Goal: Check status: Check status

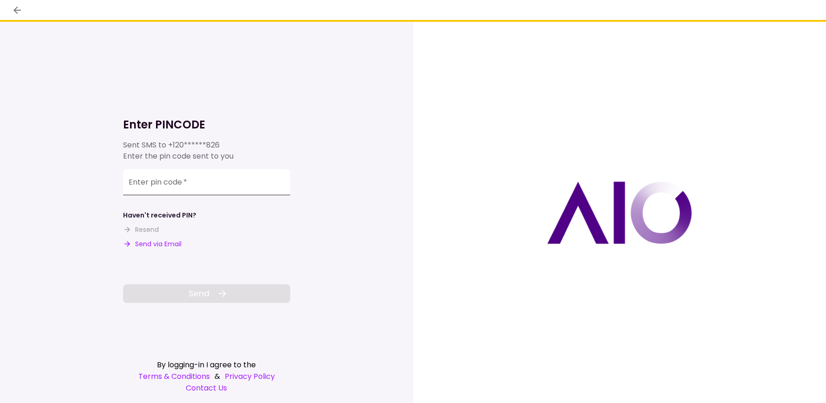
click at [191, 177] on input "Enter pin code   *" at bounding box center [206, 182] width 167 height 26
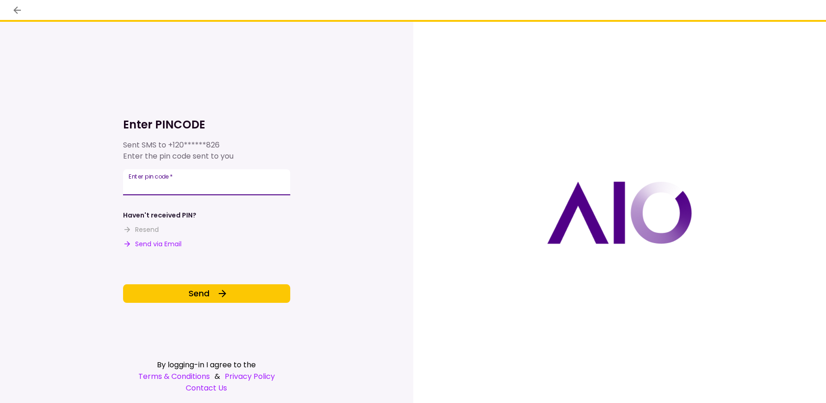
type input "******"
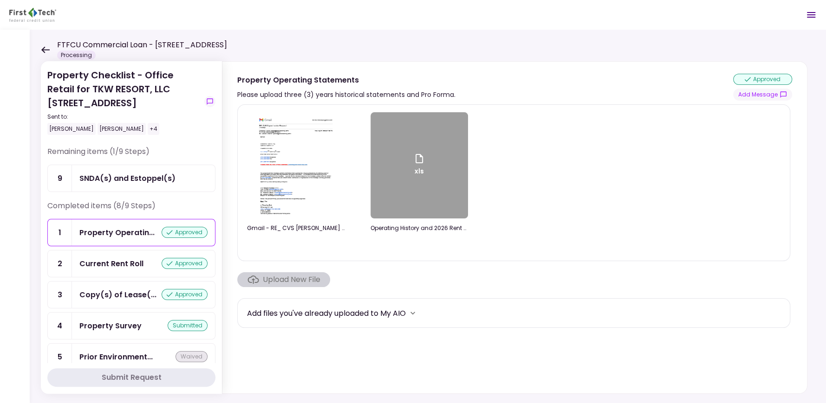
click at [41, 48] on icon at bounding box center [45, 49] width 9 height 7
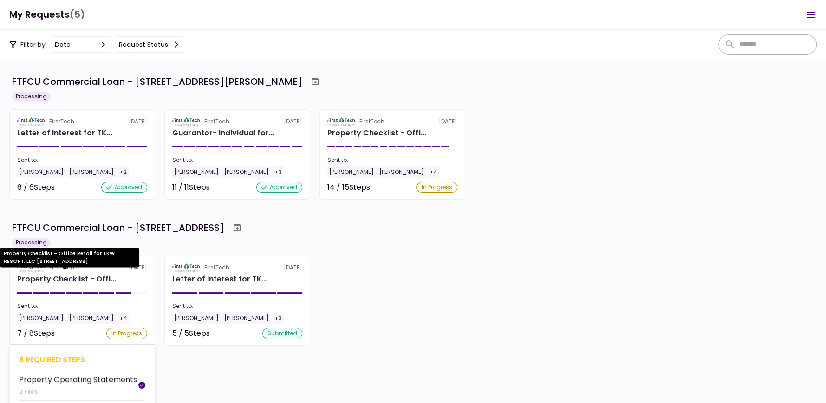
click at [66, 278] on div "Property Checklist - Offi..." at bounding box center [66, 279] width 99 height 11
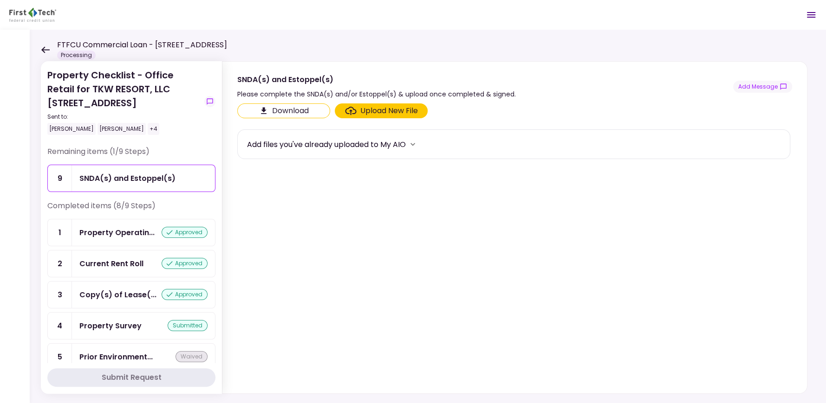
click at [135, 175] on div "SNDA(s) and Estoppel(s)" at bounding box center [127, 179] width 96 height 12
click at [120, 231] on div "Property Operatin..." at bounding box center [116, 233] width 75 height 12
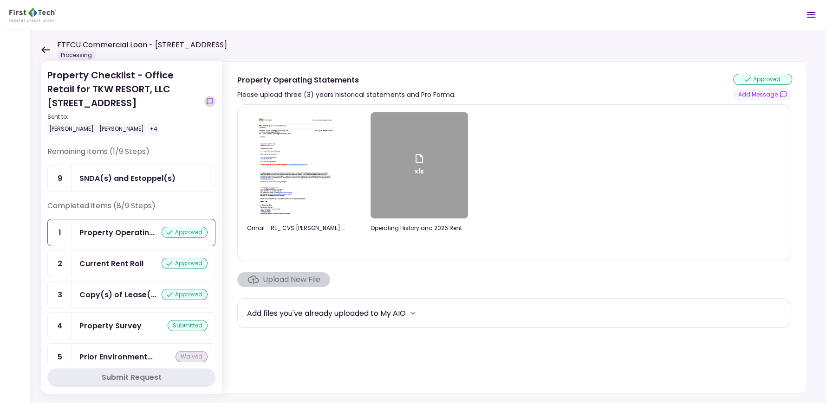
click at [214, 102] on button "show-messages" at bounding box center [209, 101] width 11 height 11
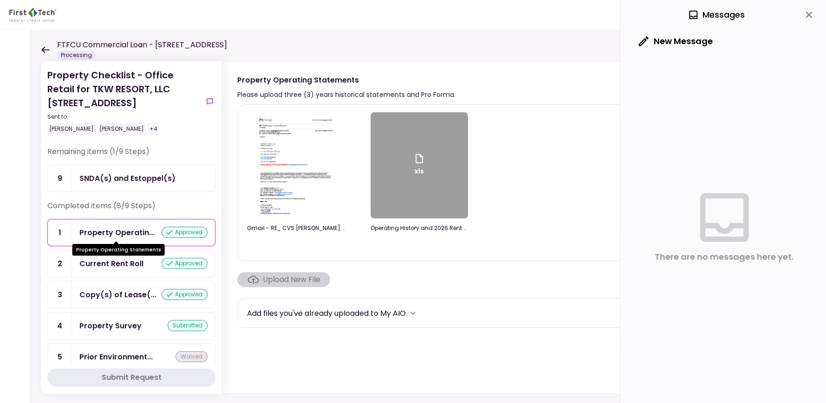
click at [89, 229] on div "Property Operatin..." at bounding box center [116, 233] width 75 height 12
